Goal: Use online tool/utility: Utilize a website feature to perform a specific function

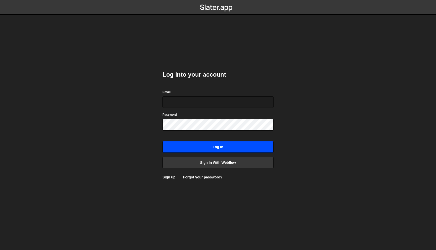
type input "martin@aikido.dev"
click at [234, 145] on input "Log in" at bounding box center [217, 147] width 111 height 12
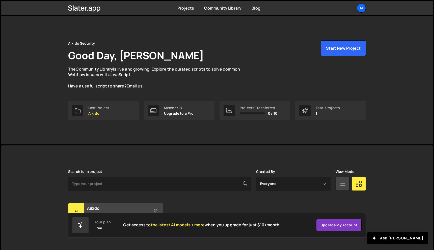
scroll to position [9, 0]
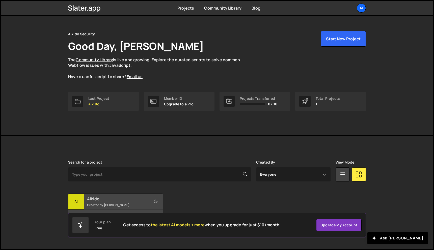
click at [82, 199] on div "Ai" at bounding box center [76, 202] width 16 height 16
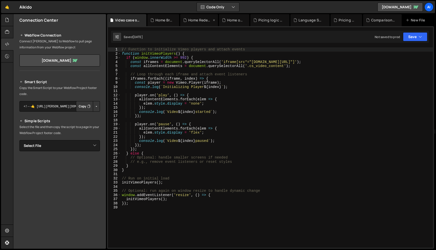
click at [195, 25] on div "Home Redesigned.js" at bounding box center [199, 20] width 38 height 12
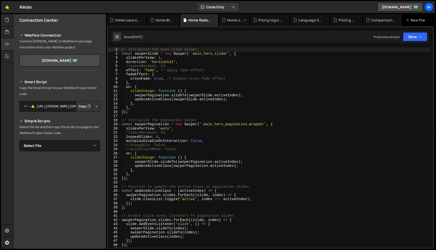
click at [232, 23] on div "Home old.js" at bounding box center [234, 20] width 30 height 12
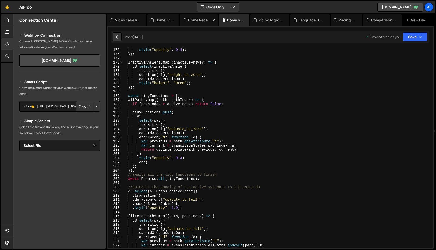
click at [195, 22] on div "Home Redesigned.js" at bounding box center [200, 20] width 24 height 5
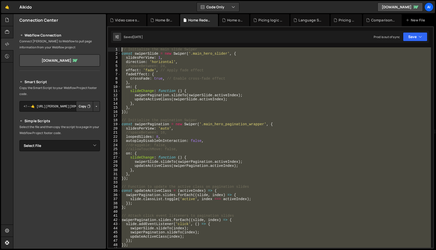
scroll to position [0, 0]
drag, startPoint x: 152, startPoint y: 228, endPoint x: 109, endPoint y: 35, distance: 198.2
click at [109, 35] on div "XXXXXXXXXXXXXXXXXXXXXXXXXXXXXXXXXXXXXXXXXXXXXXXXXXXXXXXXXXXXXXXXXXXXXXXXXXXXXXX…" at bounding box center [270, 137] width 327 height 223
type textarea "// Initialize the main slide Swiper const swiperSlide = new Swiper('.main_hero_…"
